Goal: Complete application form

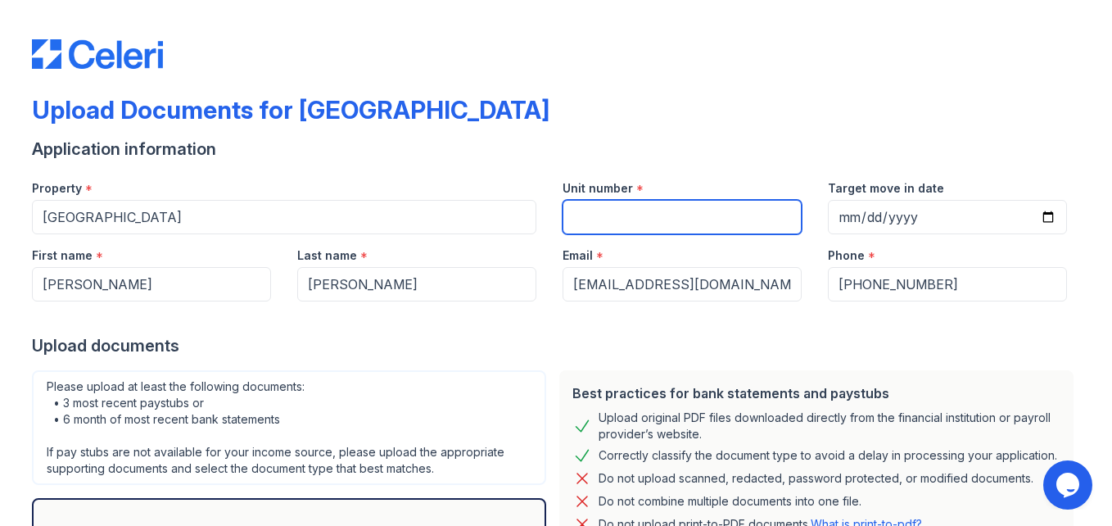
click at [598, 220] on input "Unit number" at bounding box center [682, 217] width 239 height 34
type input "5102"
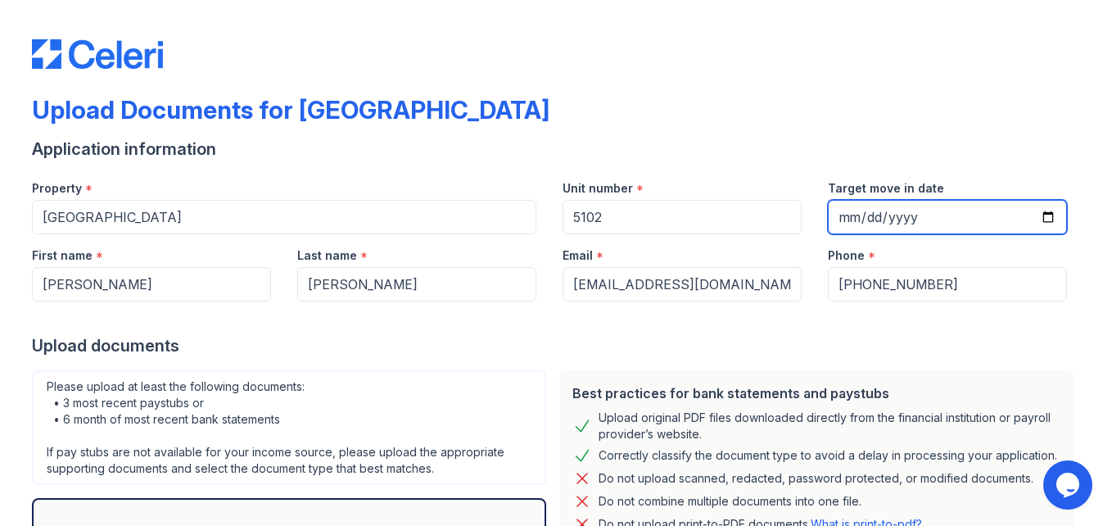
click at [917, 214] on input "Target move in date" at bounding box center [947, 217] width 239 height 34
type input "2025-09-09"
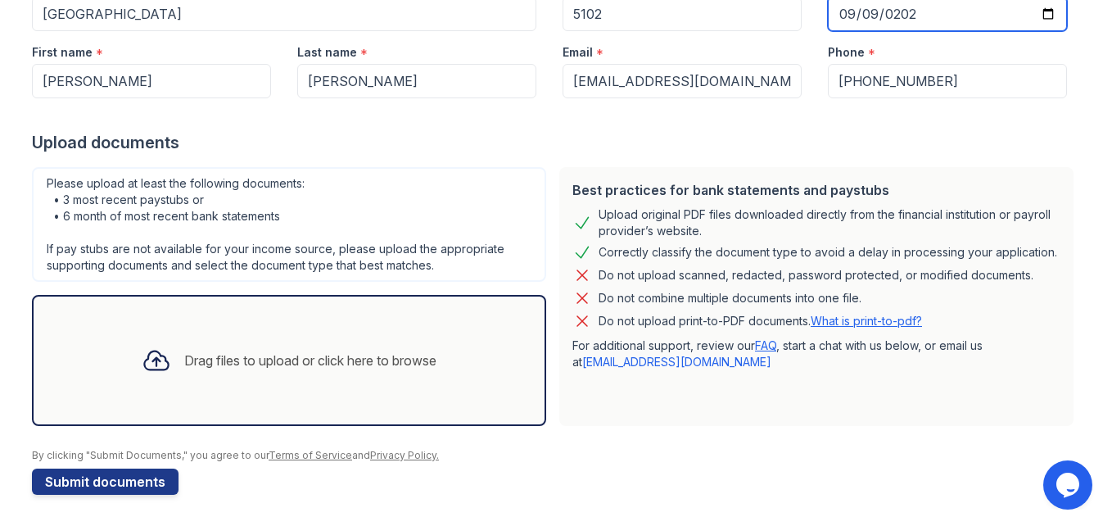
scroll to position [205, 0]
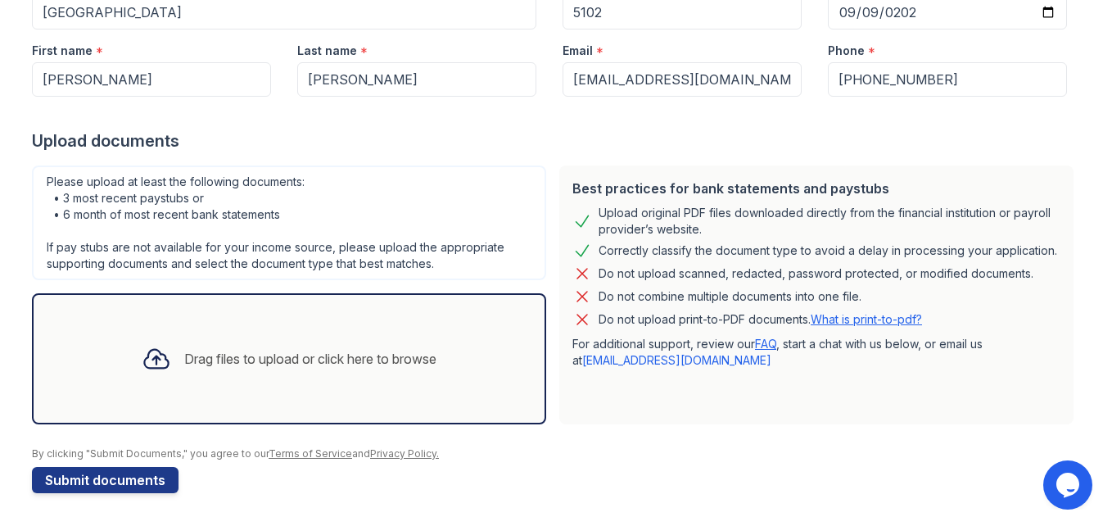
click at [189, 354] on div "Drag files to upload or click here to browse" at bounding box center [310, 359] width 252 height 20
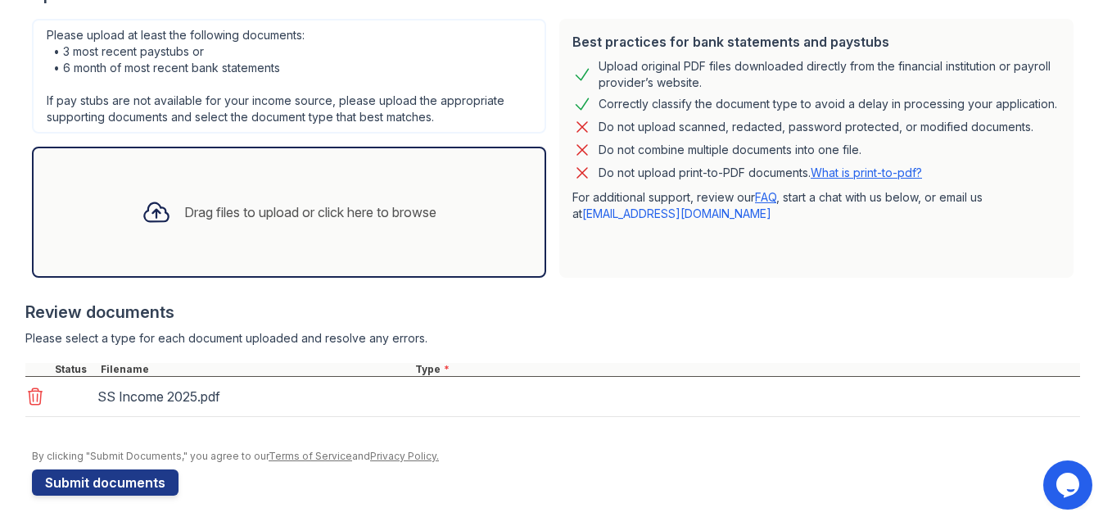
scroll to position [354, 0]
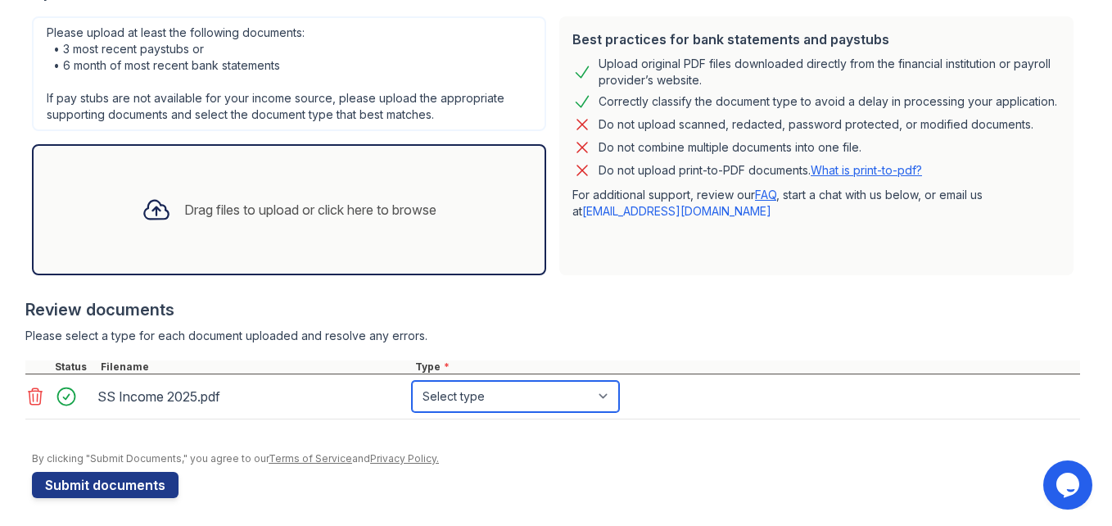
click at [602, 393] on select "Select type Paystub Bank Statement Offer Letter Tax Documents Benefit Award Let…" at bounding box center [515, 396] width 207 height 31
click at [599, 395] on select "Select type Paystub Bank Statement Offer Letter Tax Documents Benefit Award Let…" at bounding box center [515, 396] width 207 height 31
select select "benefit_award_letter"
click at [412, 381] on select "Select type Paystub Bank Statement Offer Letter Tax Documents Benefit Award Let…" at bounding box center [515, 396] width 207 height 31
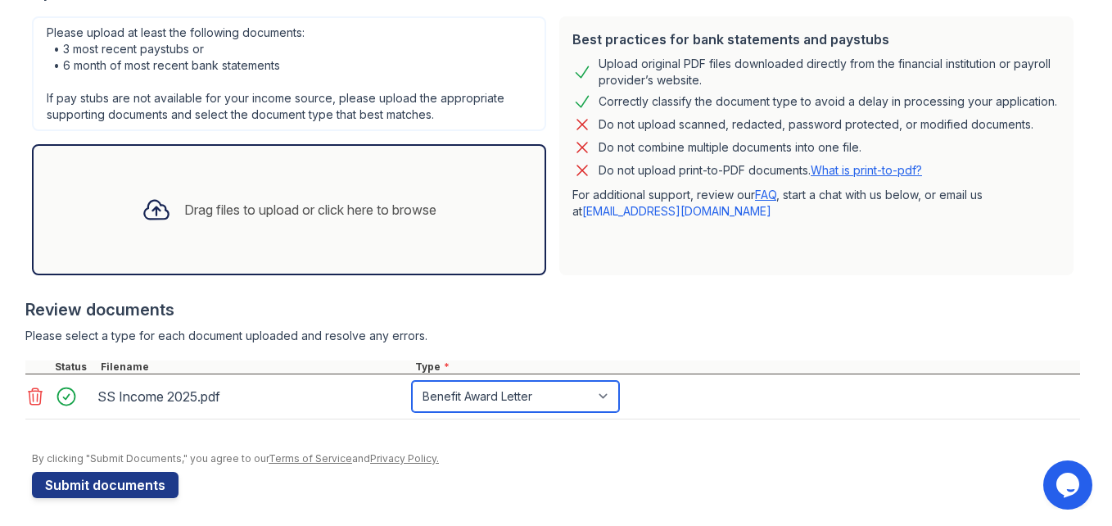
scroll to position [272, 0]
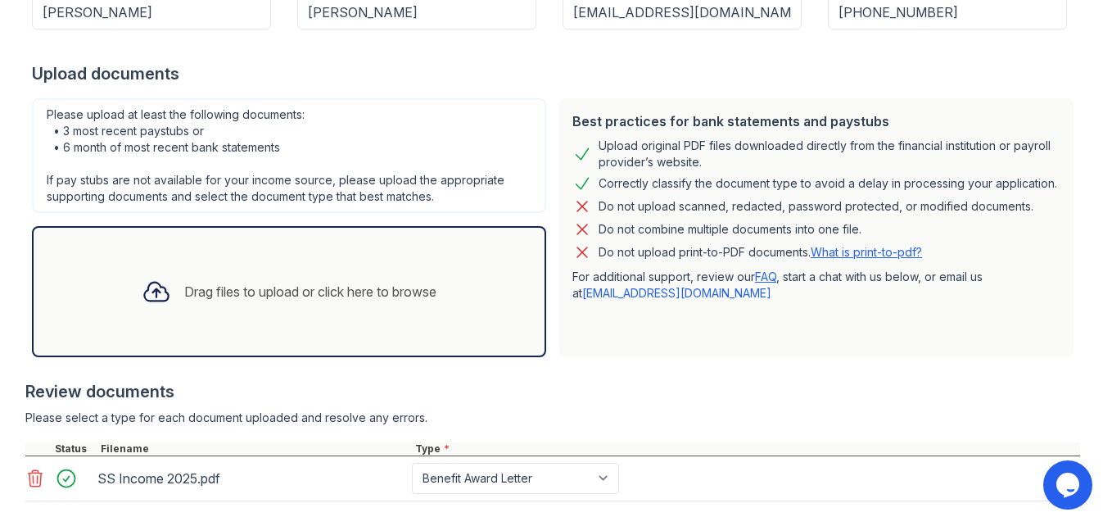
click at [215, 287] on div "Drag files to upload or click here to browse" at bounding box center [310, 292] width 252 height 20
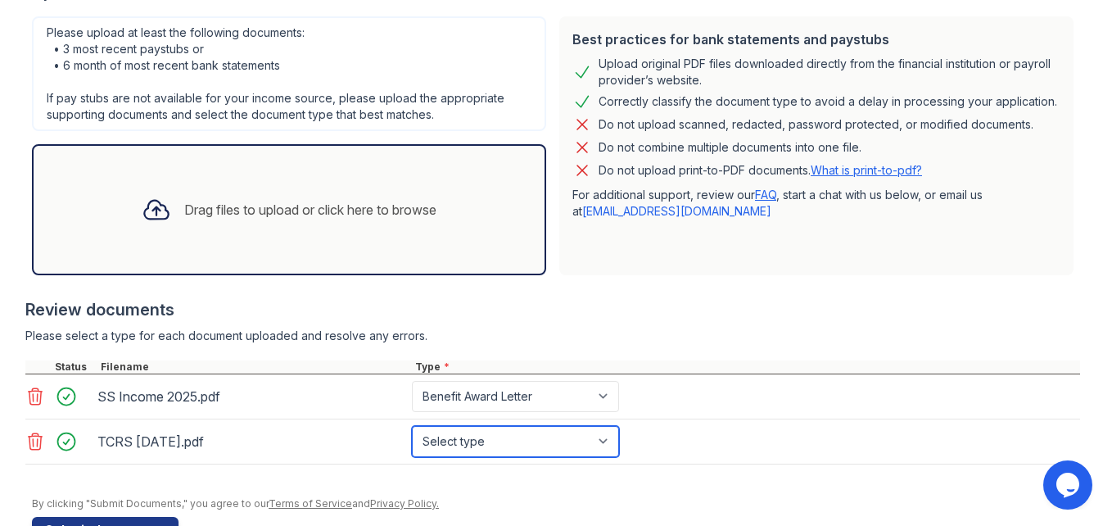
click at [601, 437] on select "Select type Paystub Bank Statement Offer Letter Tax Documents Benefit Award Let…" at bounding box center [515, 441] width 207 height 31
select select "other"
click at [412, 426] on select "Select type Paystub Bank Statement Offer Letter Tax Documents Benefit Award Let…" at bounding box center [515, 441] width 207 height 31
click at [602, 438] on select "Select type Paystub Bank Statement Offer Letter Tax Documents Benefit Award Let…" at bounding box center [515, 441] width 207 height 31
click at [787, 487] on div at bounding box center [556, 489] width 1048 height 16
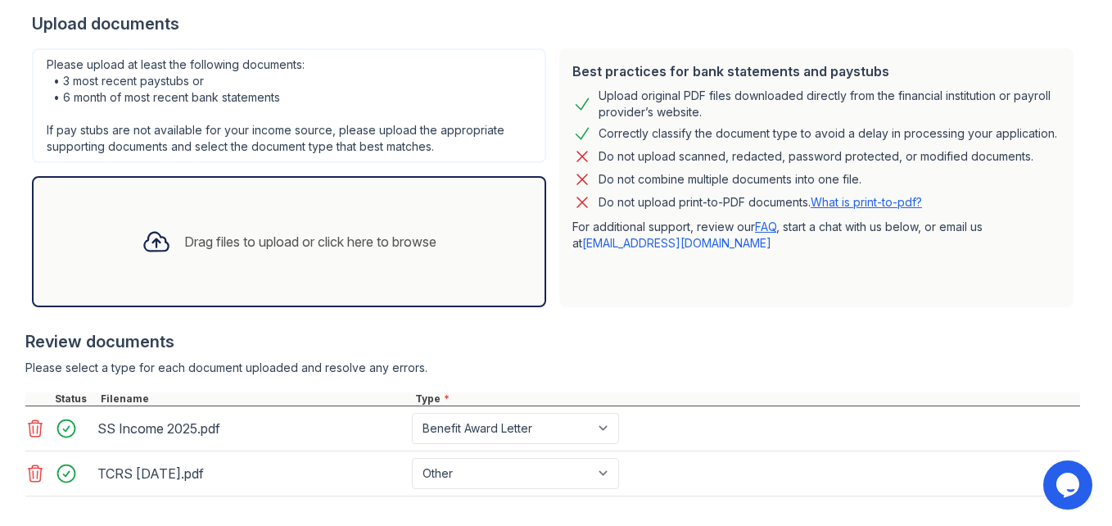
scroll to position [404, 0]
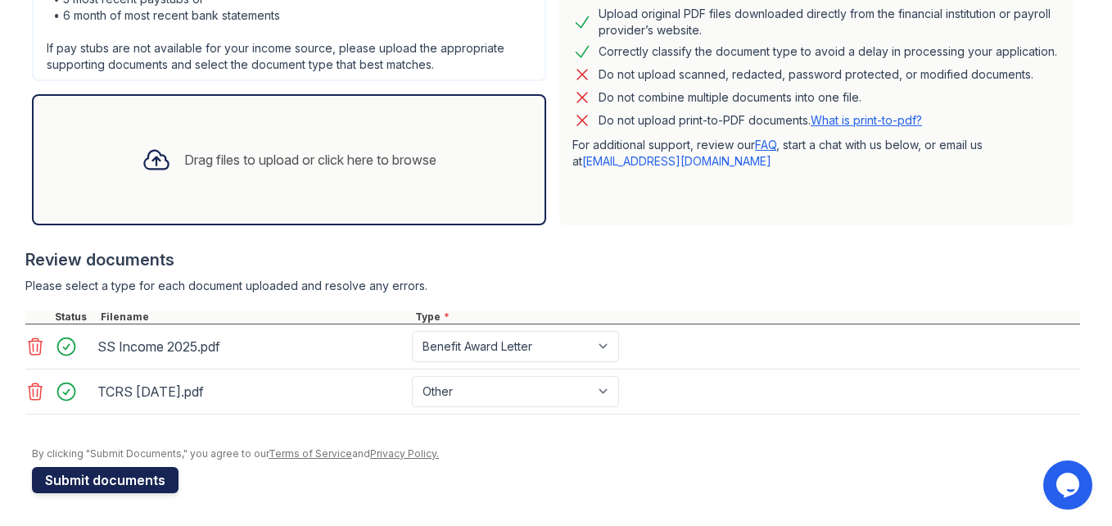
click at [105, 482] on button "Submit documents" at bounding box center [105, 480] width 147 height 26
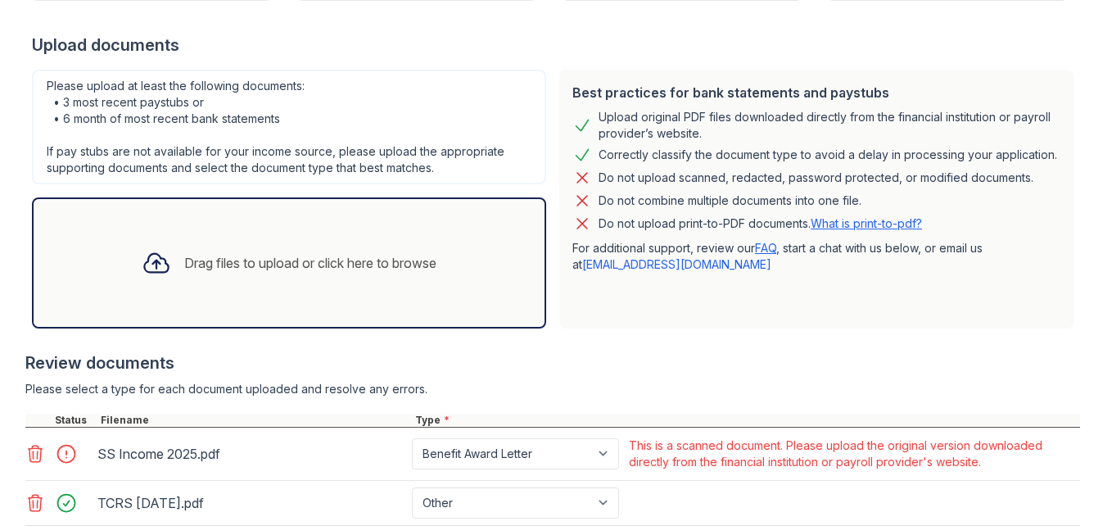
scroll to position [428, 0]
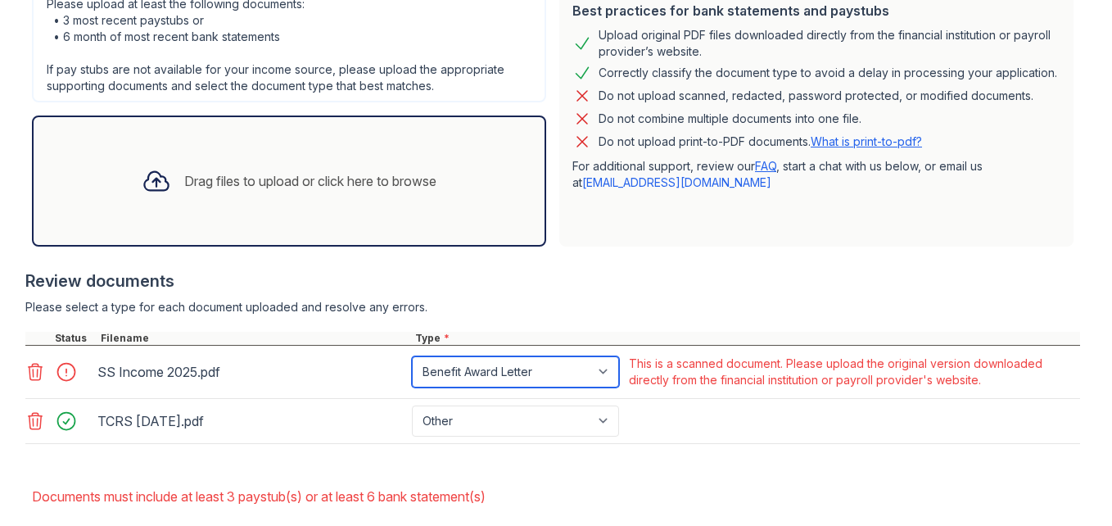
click at [600, 370] on select "Paystub Bank Statement Offer Letter Tax Documents Benefit Award Letter Investme…" at bounding box center [515, 371] width 207 height 31
select select "other"
click at [412, 356] on select "Paystub Bank Statement Offer Letter Tax Documents Benefit Award Letter Investme…" at bounding box center [515, 371] width 207 height 31
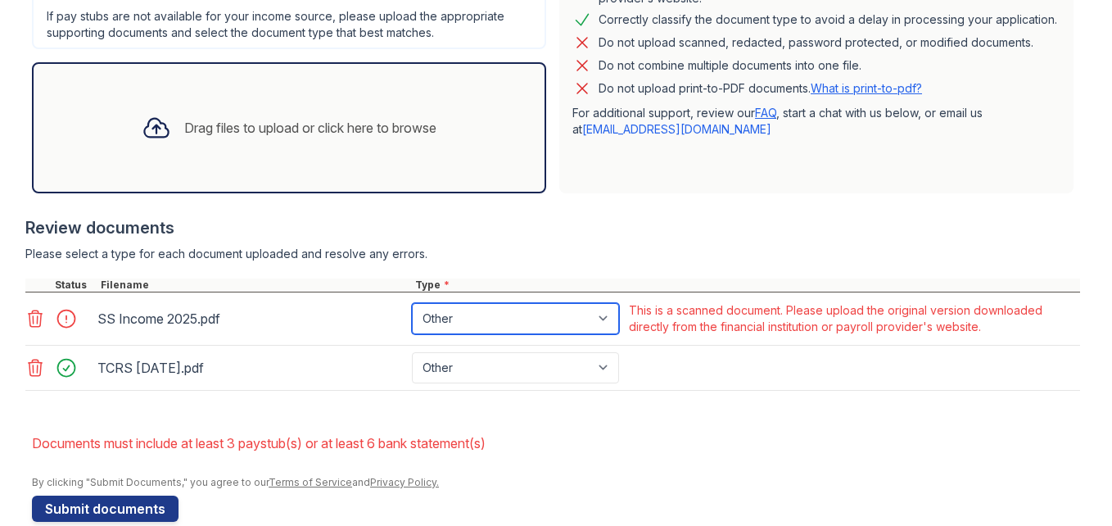
scroll to position [510, 0]
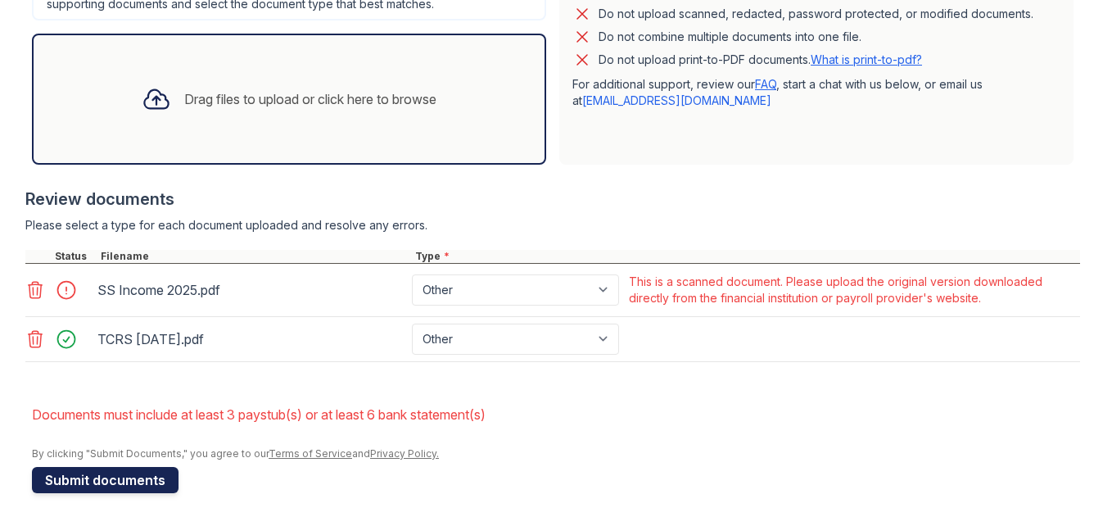
click at [95, 477] on button "Submit documents" at bounding box center [105, 480] width 147 height 26
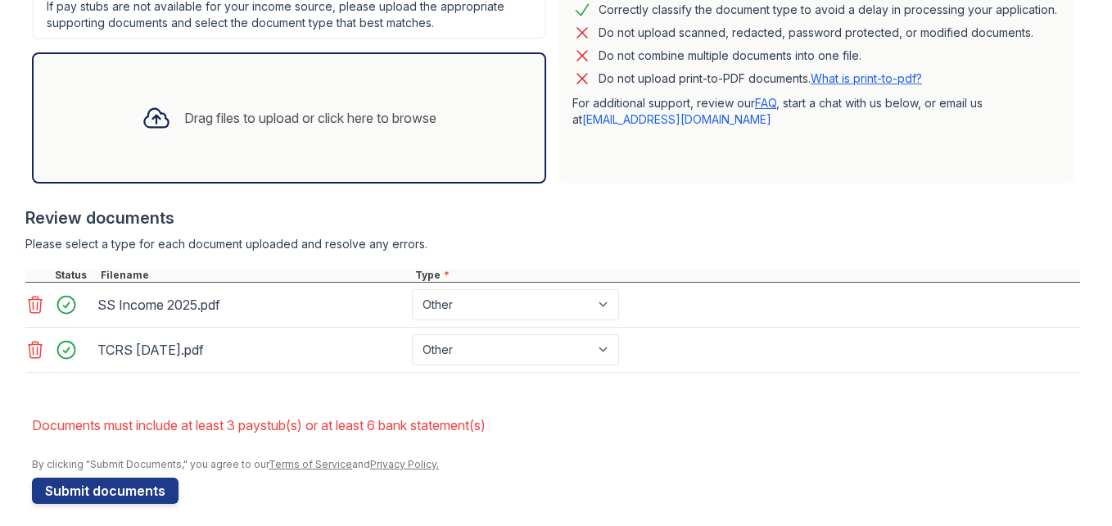
scroll to position [502, 0]
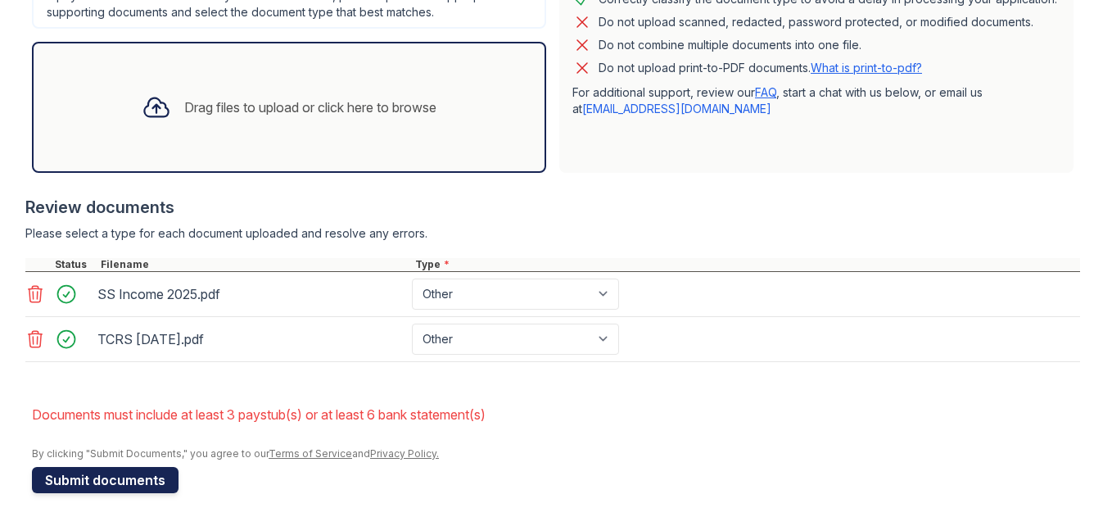
click at [83, 477] on button "Submit documents" at bounding box center [105, 480] width 147 height 26
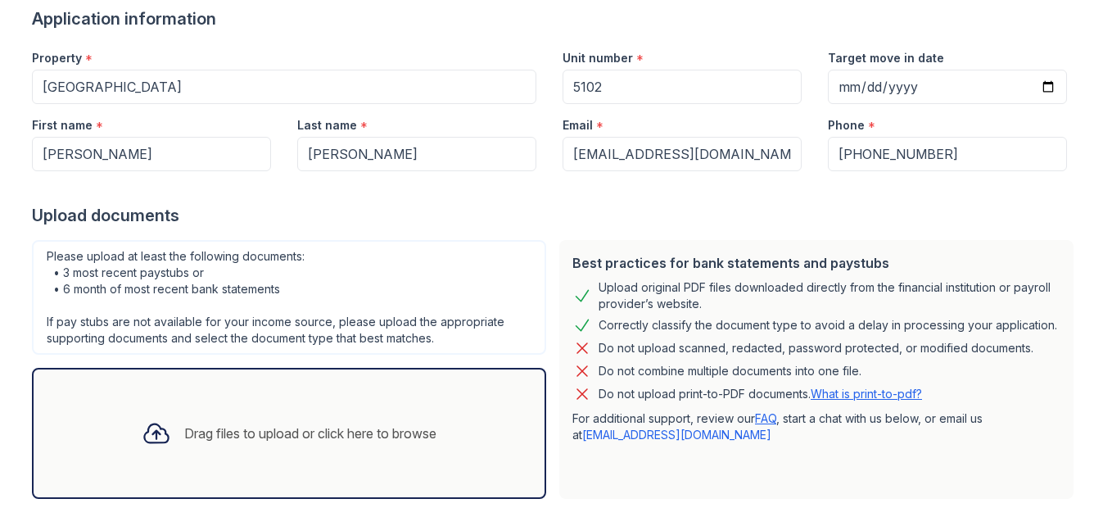
scroll to position [174, 0]
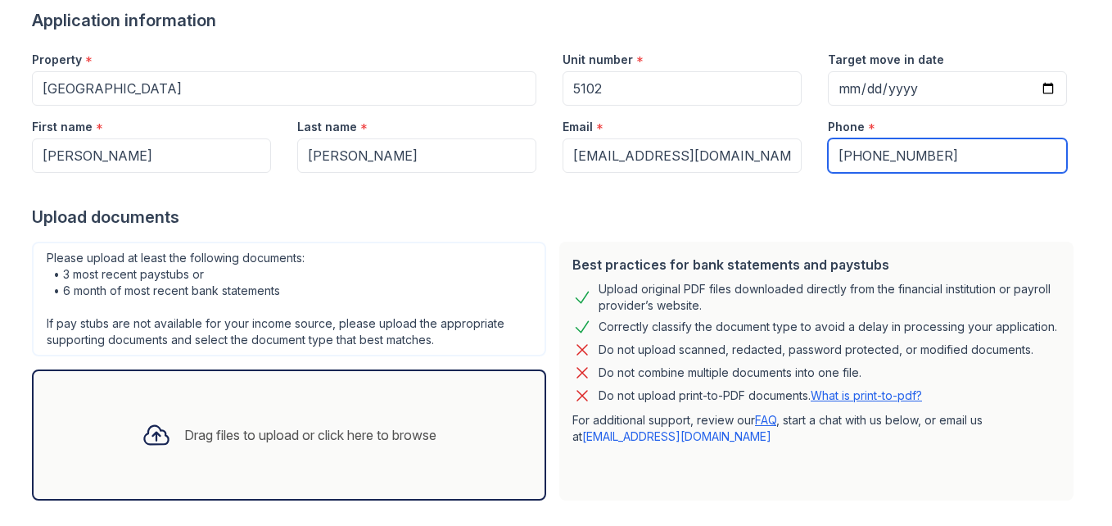
click at [926, 157] on input "+19728991772" at bounding box center [947, 155] width 239 height 34
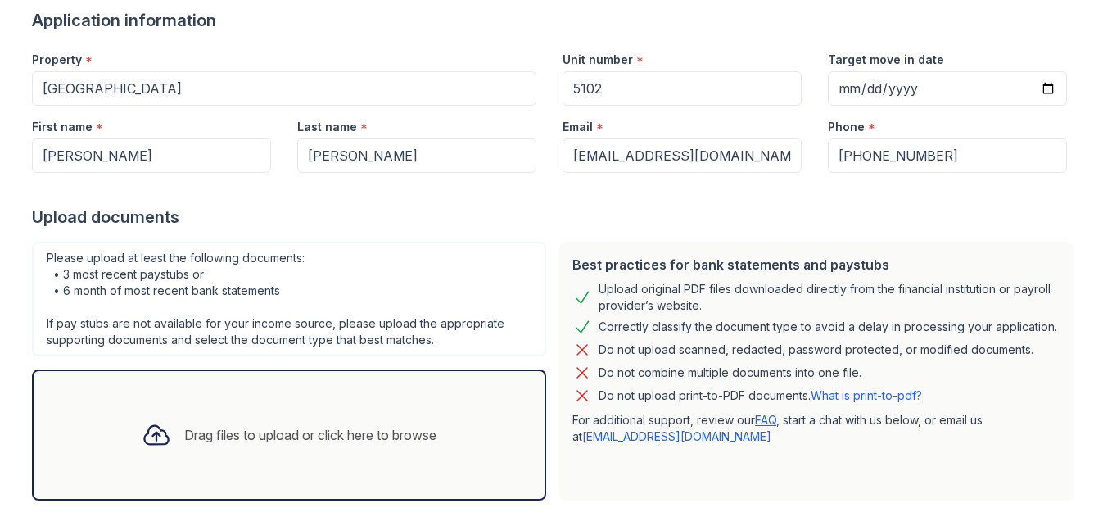
click at [942, 209] on div "Upload documents" at bounding box center [556, 217] width 1048 height 23
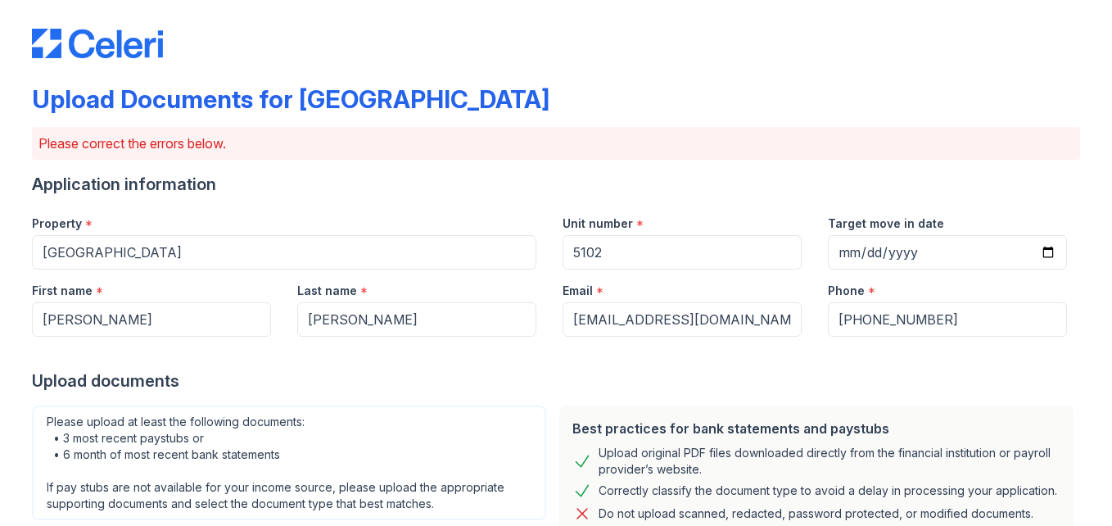
scroll to position [93, 0]
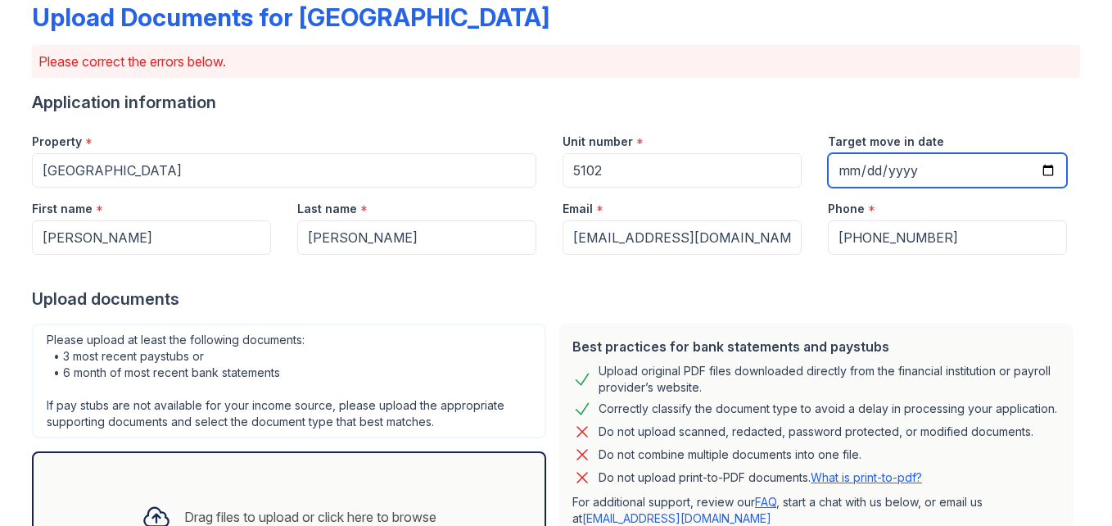
click at [1040, 169] on input "2025-09-09" at bounding box center [947, 170] width 239 height 34
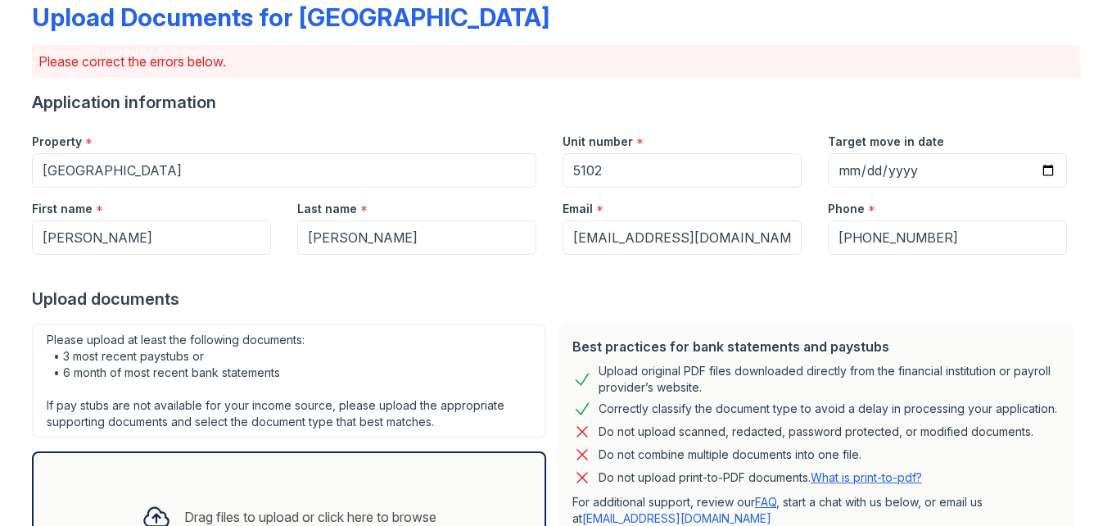
click at [941, 103] on div "Application information" at bounding box center [556, 102] width 1048 height 23
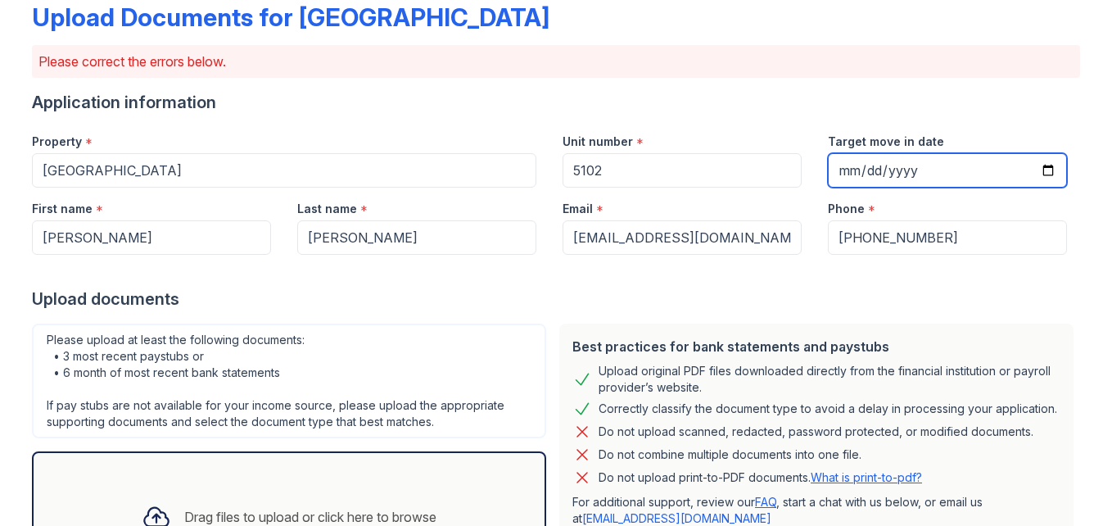
click at [1039, 170] on input "2025-09-09" at bounding box center [947, 170] width 239 height 34
type input "2025-09-10"
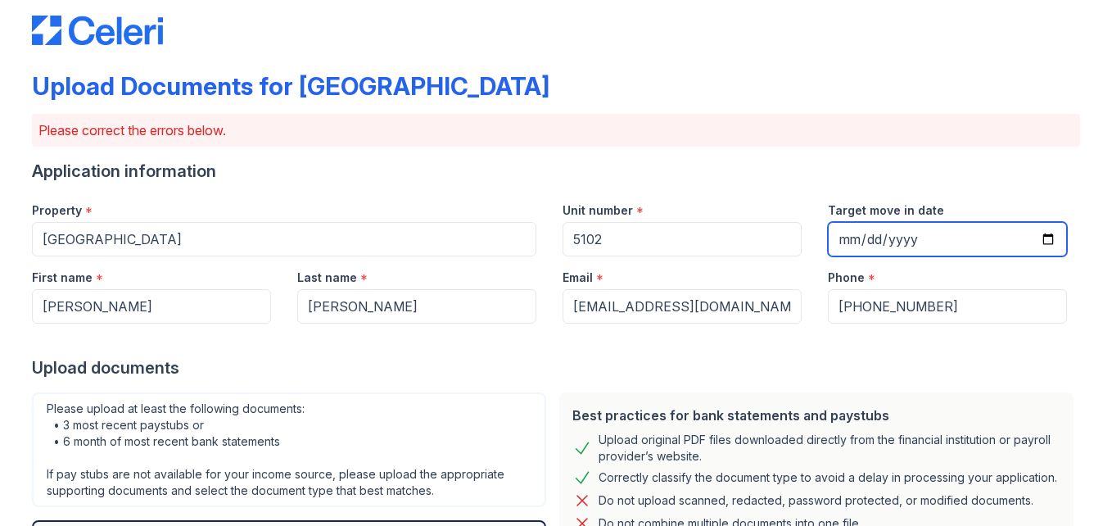
scroll to position [0, 0]
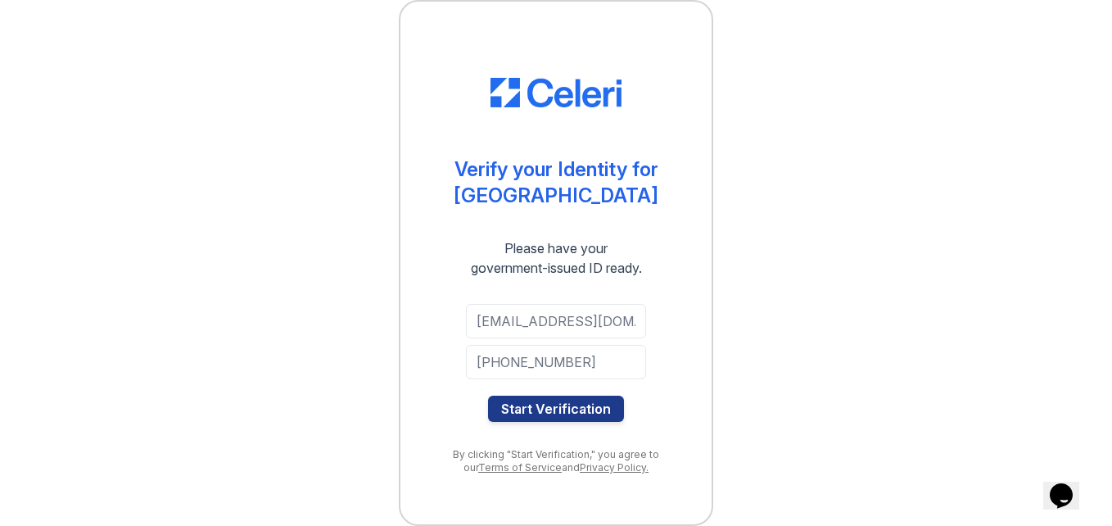
click at [802, 415] on div "Verify your Identity for Lantower Legacy Lakes Please have your government-issu…" at bounding box center [556, 263] width 1060 height 526
click at [543, 406] on button "Start Verification" at bounding box center [556, 409] width 136 height 26
